Goal: Task Accomplishment & Management: Manage account settings

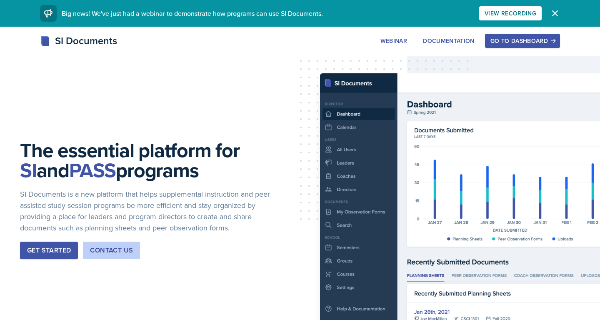
click at [523, 43] on div "Go to Dashboard" at bounding box center [522, 40] width 64 height 7
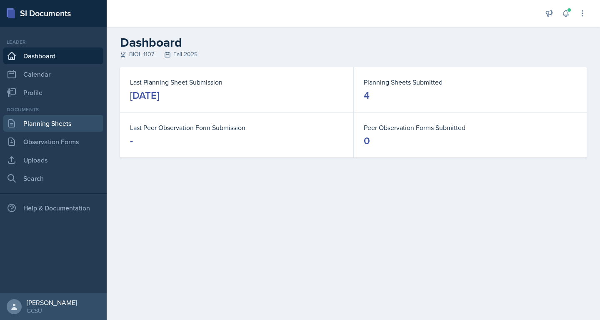
click at [50, 121] on link "Planning Sheets" at bounding box center [53, 123] width 100 height 17
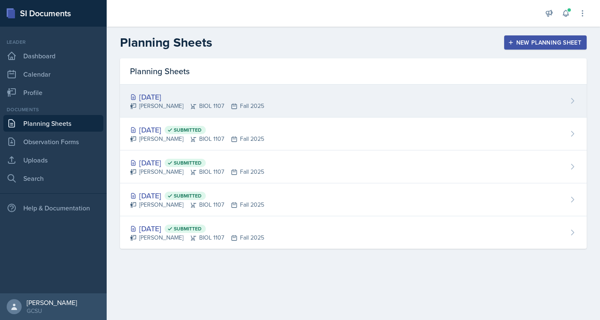
click at [392, 112] on div "[DATE] [PERSON_NAME] BIOL 1107 Fall 2025" at bounding box center [353, 101] width 466 height 33
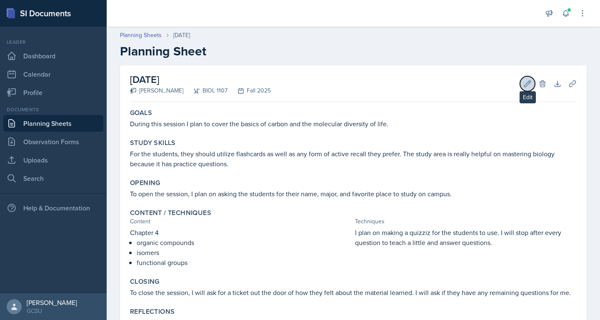
click at [526, 81] on icon at bounding box center [527, 84] width 8 height 8
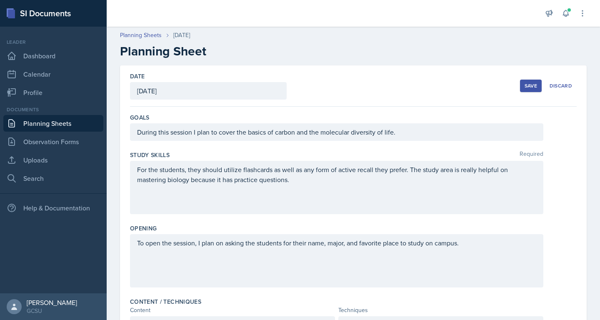
scroll to position [245, 0]
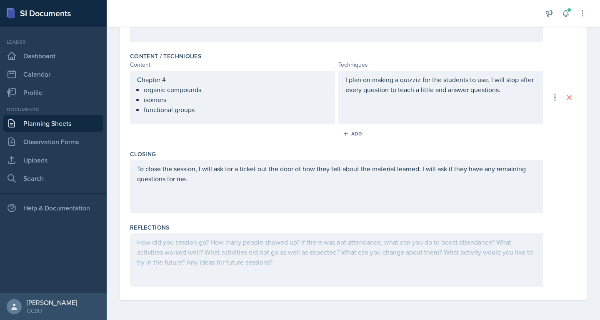
click at [239, 257] on div at bounding box center [336, 259] width 413 height 53
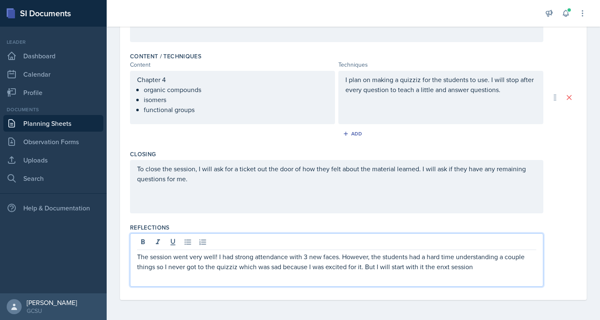
click at [447, 269] on p "The session went very well! I had strong attendance with 3 new faces. However, …" at bounding box center [336, 262] width 399 height 20
click at [390, 265] on p "The session went very well! I had strong attendance with 3 new faces. However, …" at bounding box center [336, 262] width 399 height 20
click at [466, 265] on p "The session went very well! I had strong attendance with 3 new faces. However, …" at bounding box center [336, 262] width 399 height 20
click at [471, 268] on p "The session went very well! I had strong attendance with 3 new faces. However, …" at bounding box center [336, 262] width 399 height 20
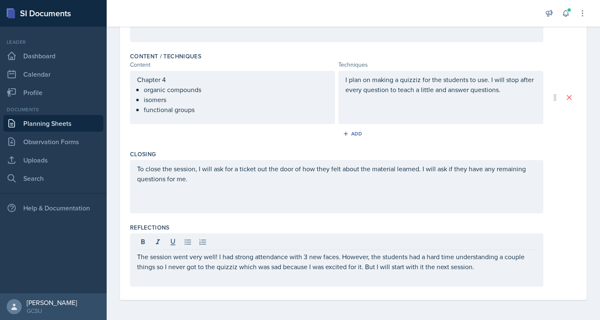
click at [448, 306] on div "Date [DATE] [DATE] 31 1 2 3 4 5 6 7 8 9 10 11 12 13 14 15 16 17 18 19 20 21 22 …" at bounding box center [353, 70] width 493 height 500
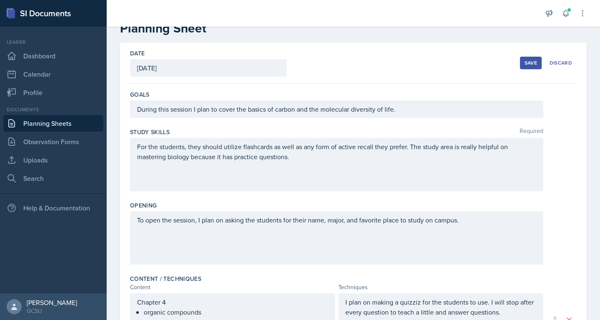
scroll to position [0, 0]
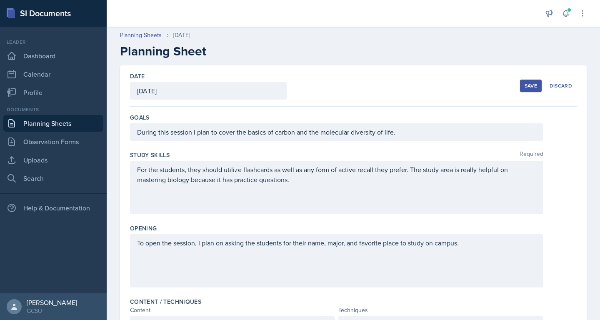
click at [533, 92] on div "Save Discard" at bounding box center [548, 85] width 57 height 19
click at [531, 86] on div "Save" at bounding box center [530, 85] width 12 height 7
